Goal: Communication & Community: Participate in discussion

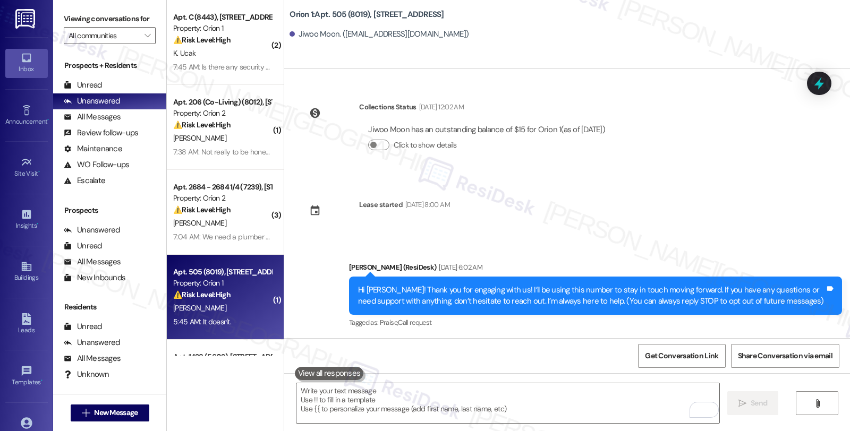
scroll to position [1650, 0]
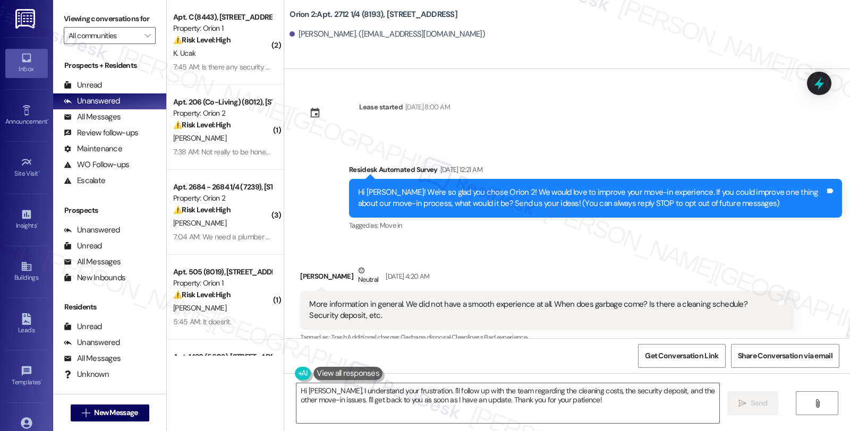
scroll to position [721, 0]
